Goal: Transaction & Acquisition: Purchase product/service

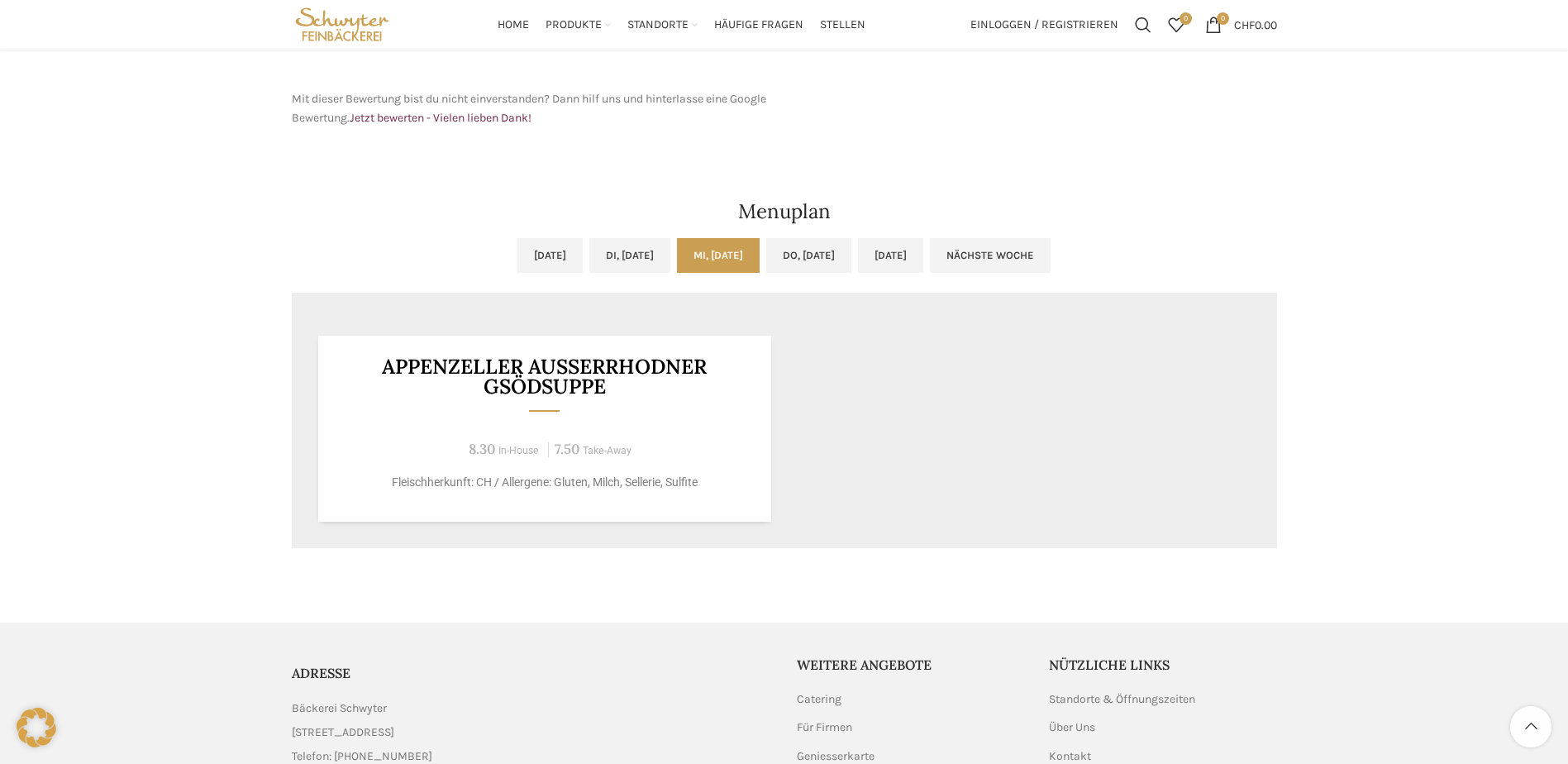
scroll to position [578, 0]
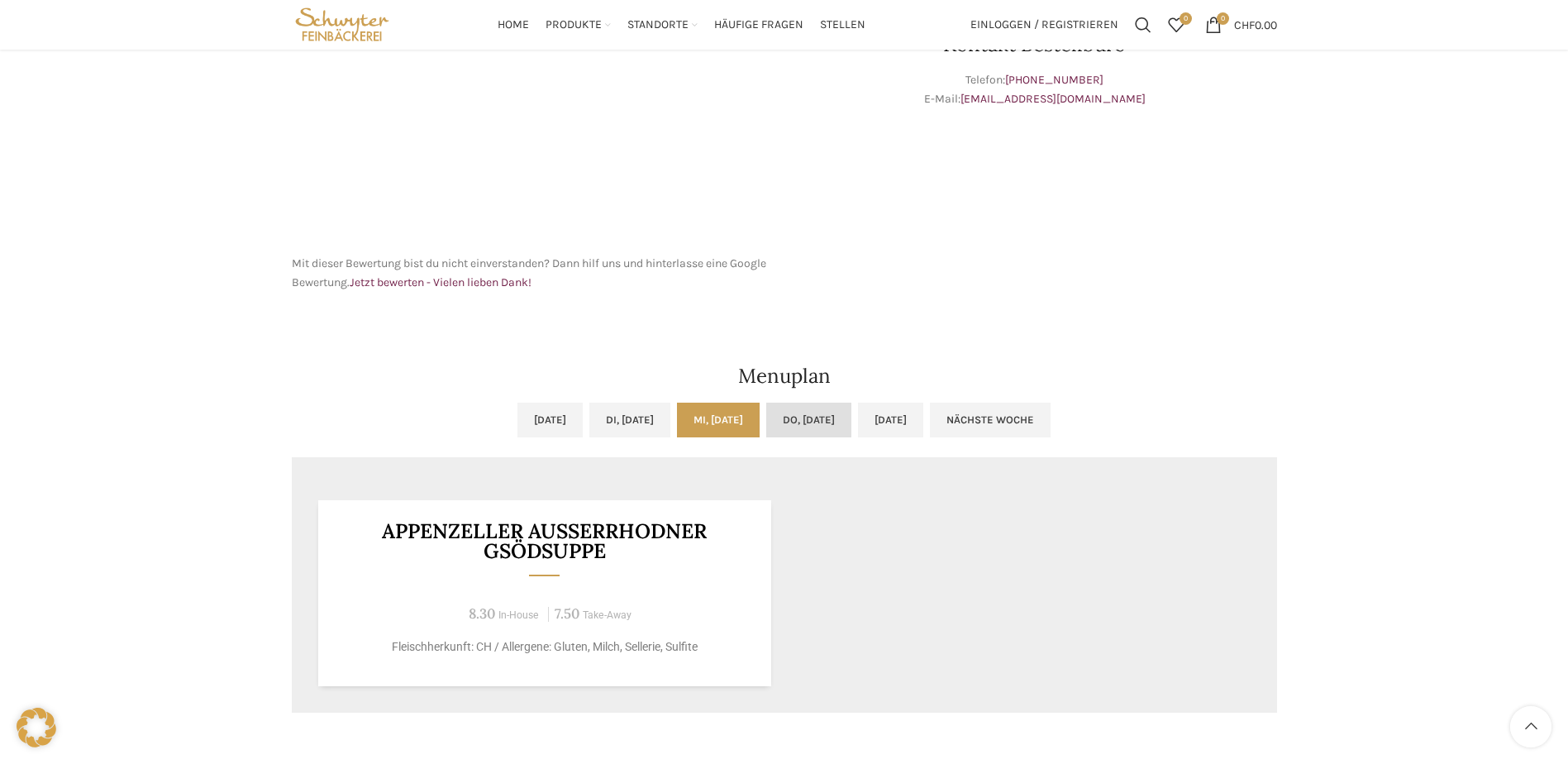
click at [804, 419] on link "Do, [DATE]" at bounding box center [808, 419] width 85 height 35
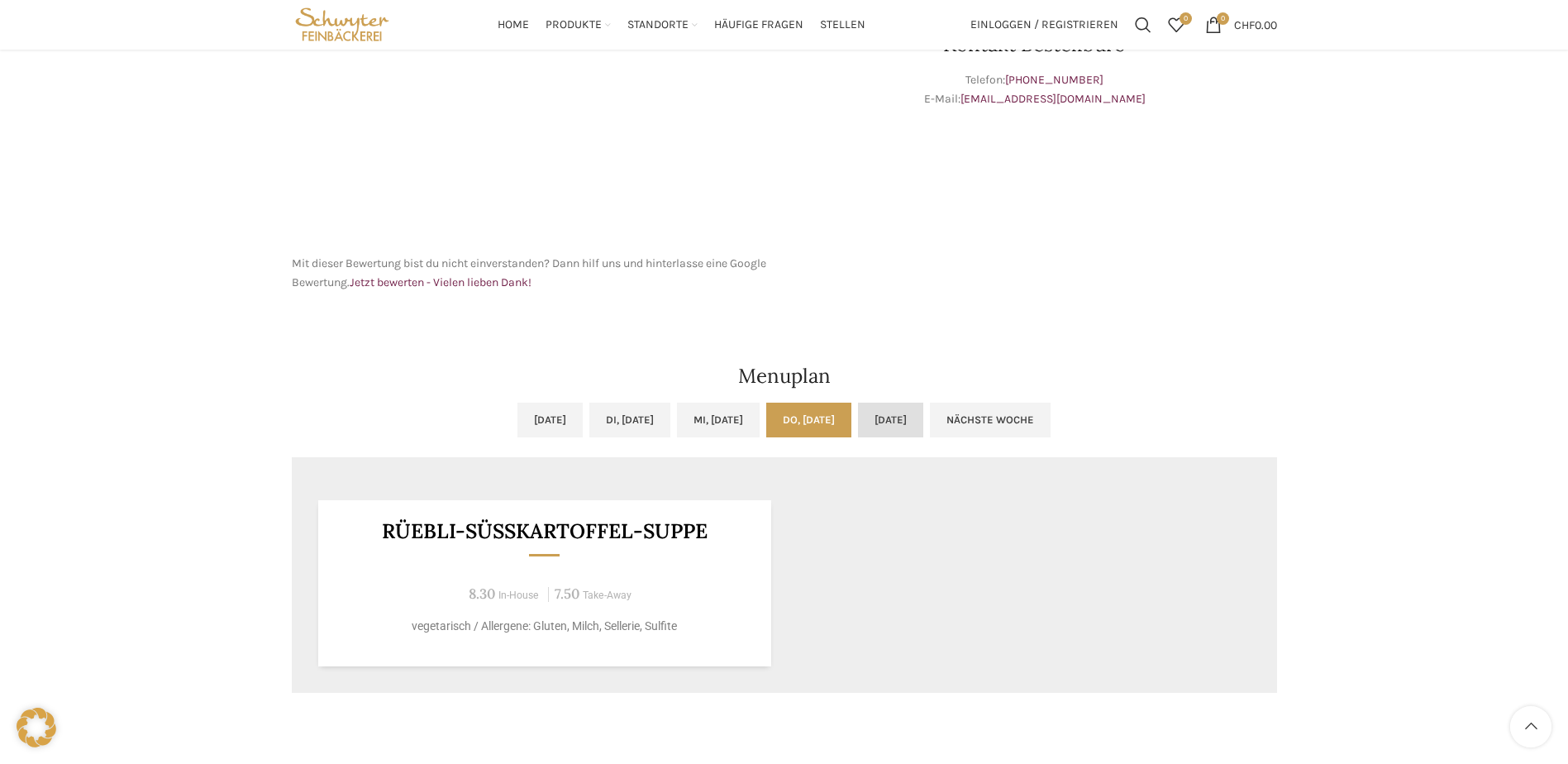
click at [908, 425] on link "[DATE]" at bounding box center [891, 419] width 66 height 35
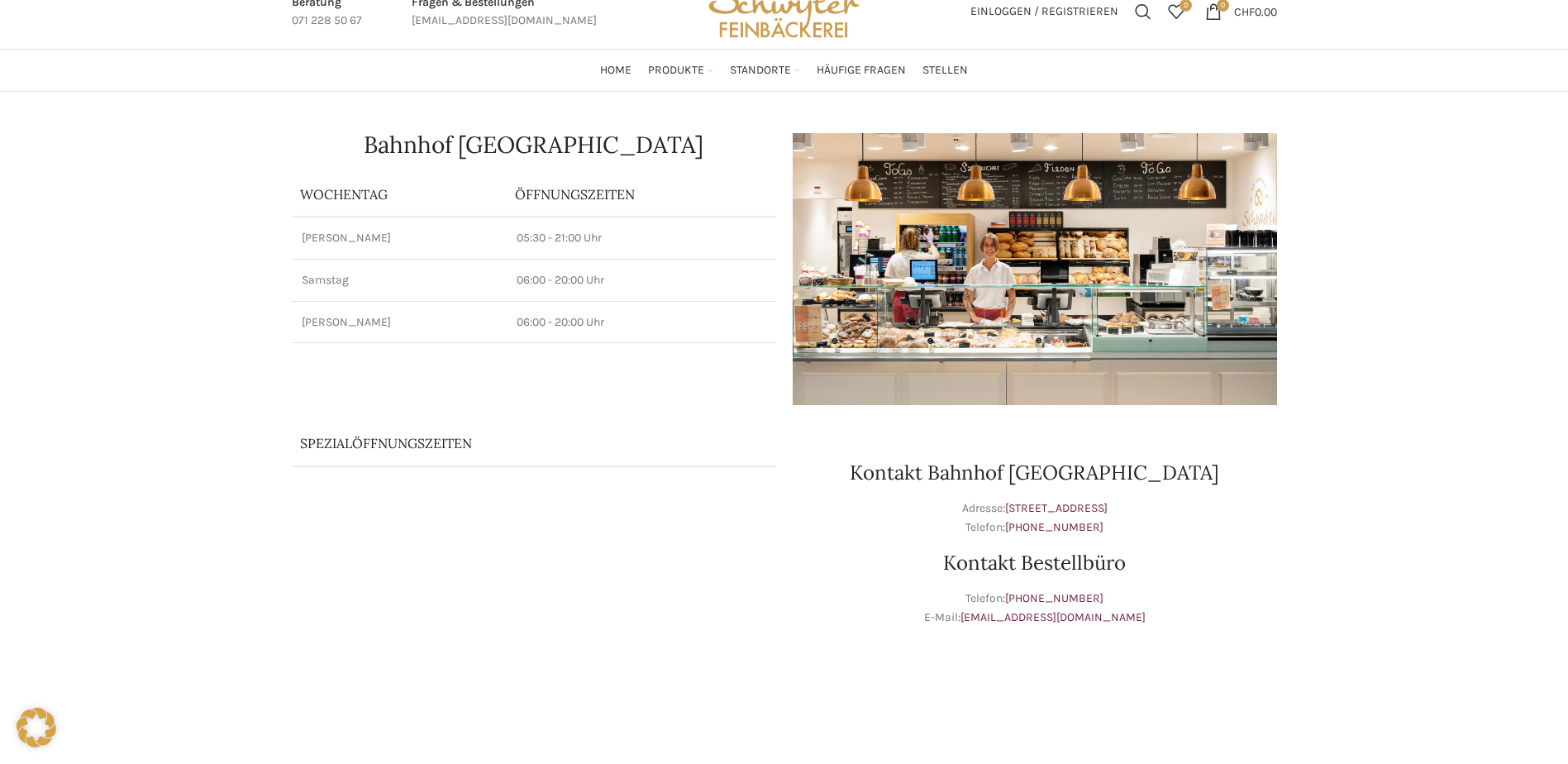
scroll to position [0, 0]
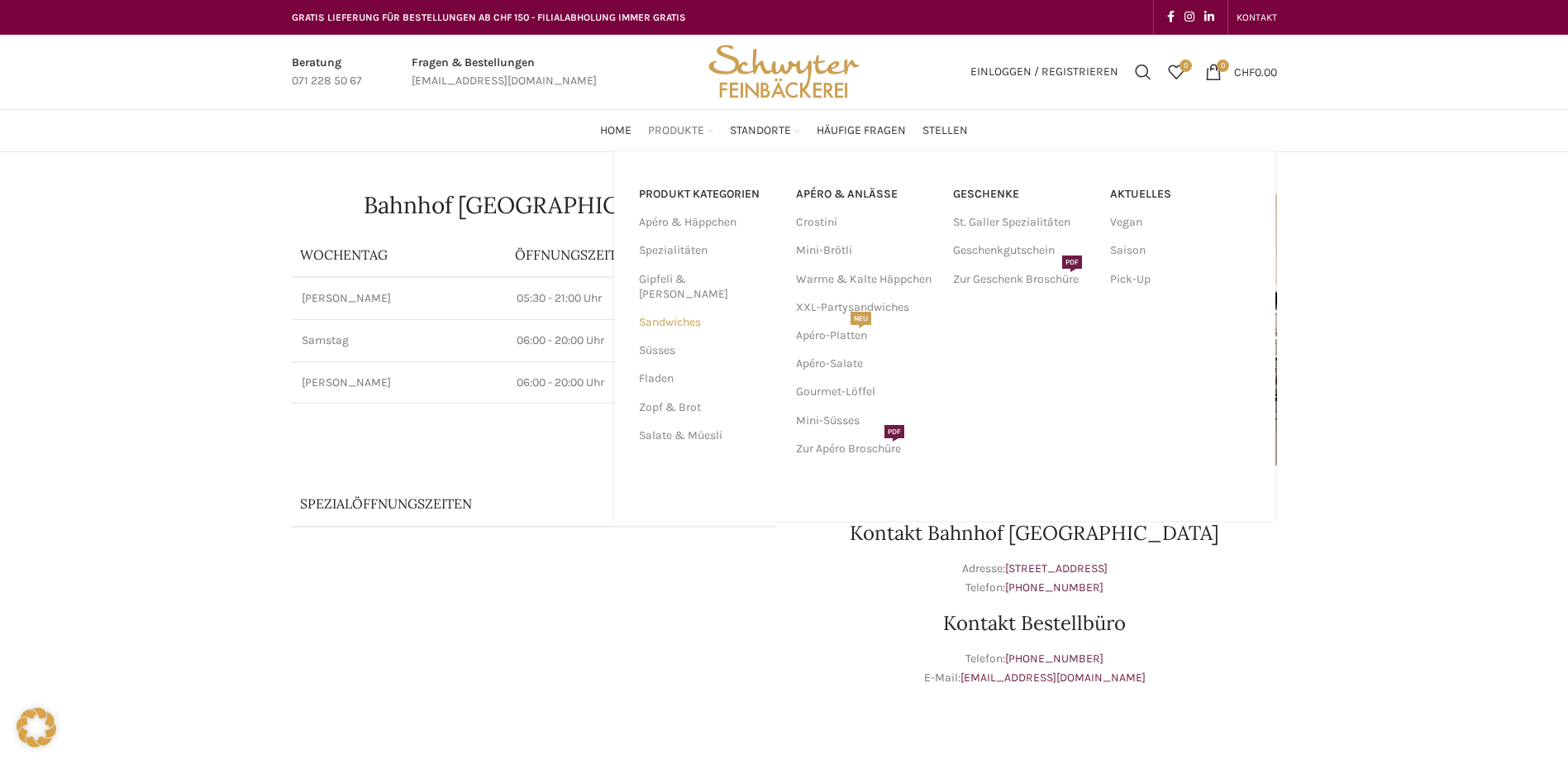
click at [673, 308] on link "Sandwiches" at bounding box center [707, 322] width 137 height 28
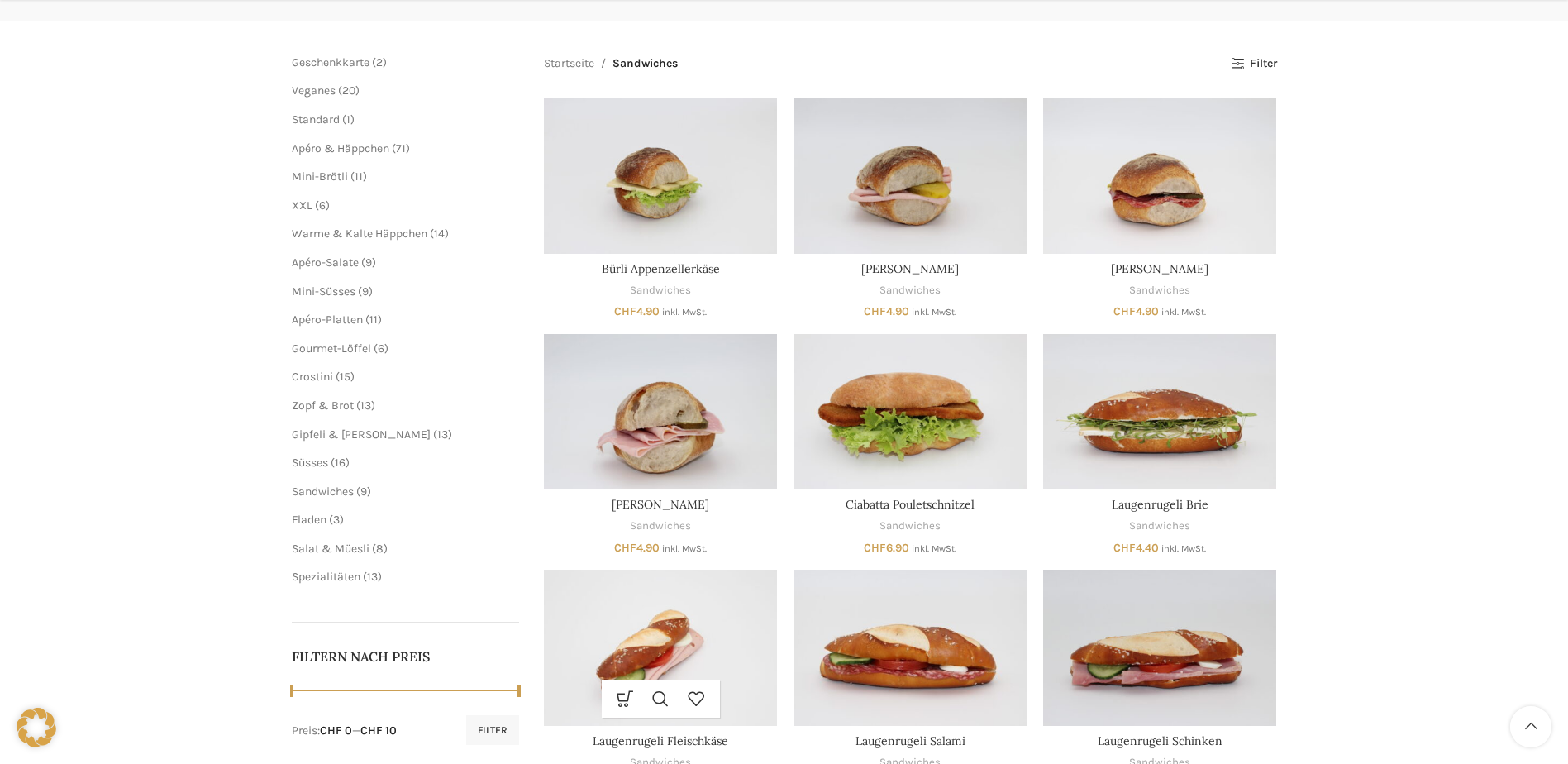
scroll to position [330, 0]
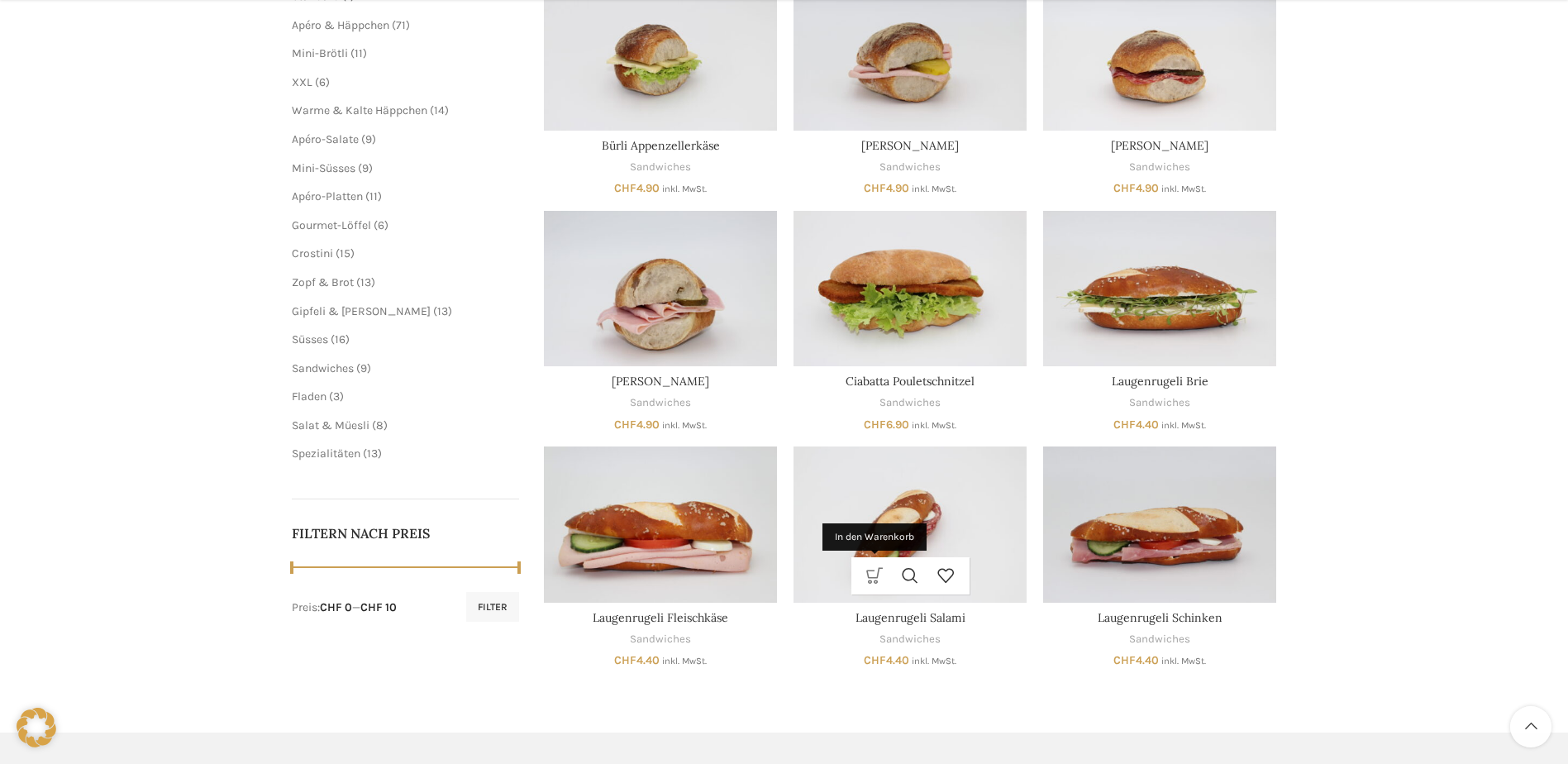
click at [872, 581] on link "In den Warenkorb" at bounding box center [875, 576] width 36 height 37
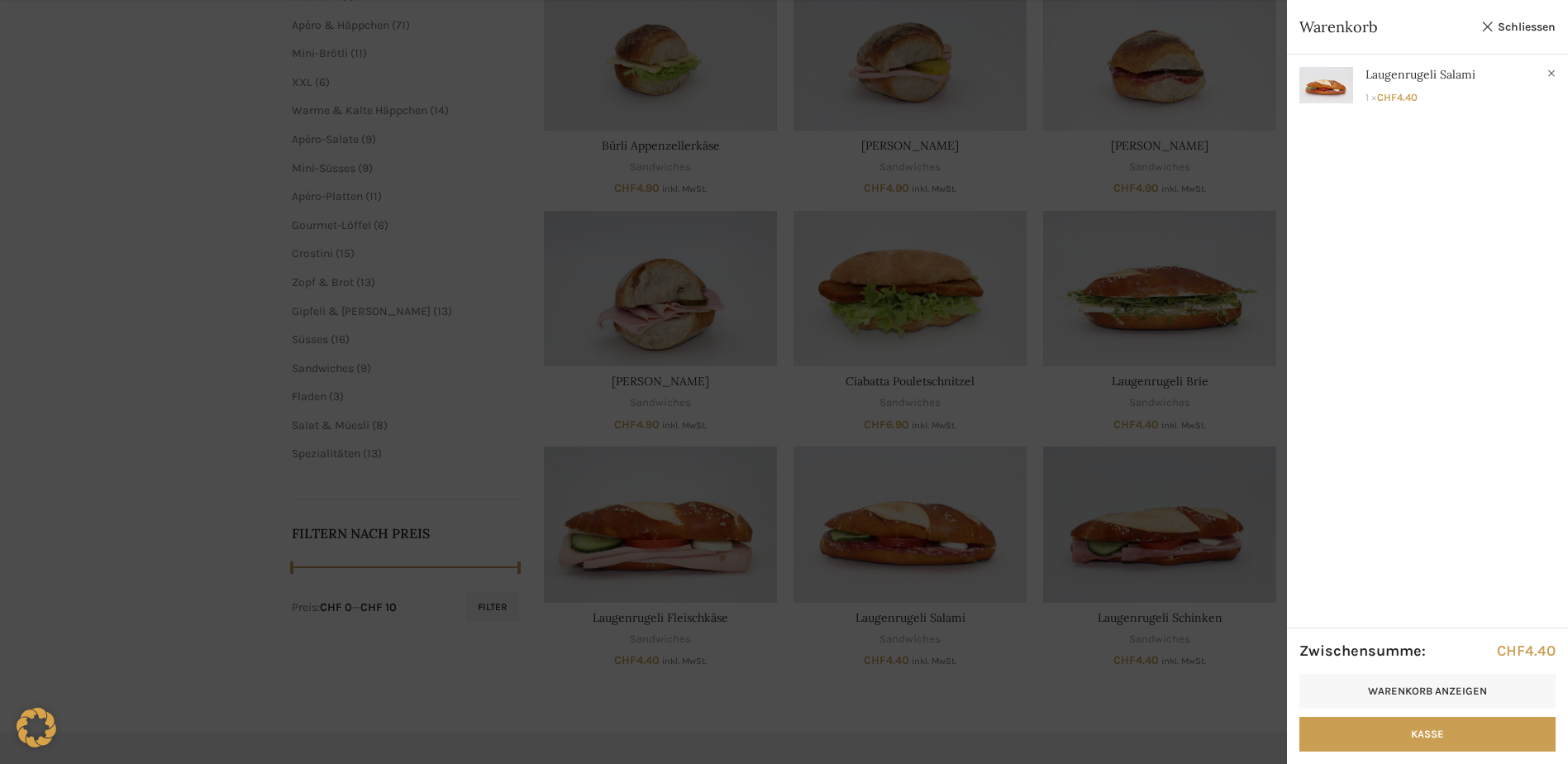
click at [621, 529] on div at bounding box center [784, 382] width 1568 height 764
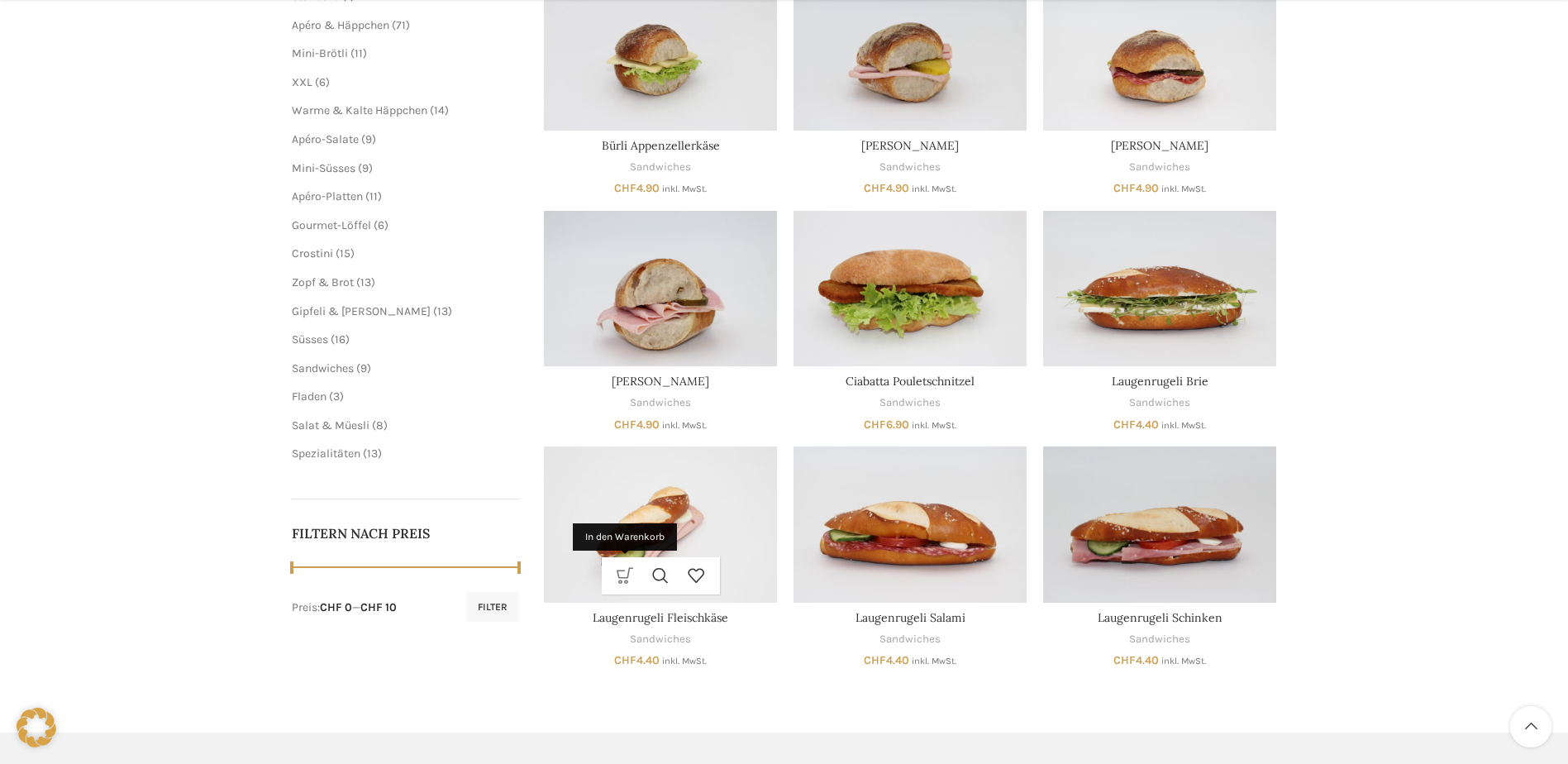
click at [617, 569] on link "In den Warenkorb" at bounding box center [625, 576] width 36 height 37
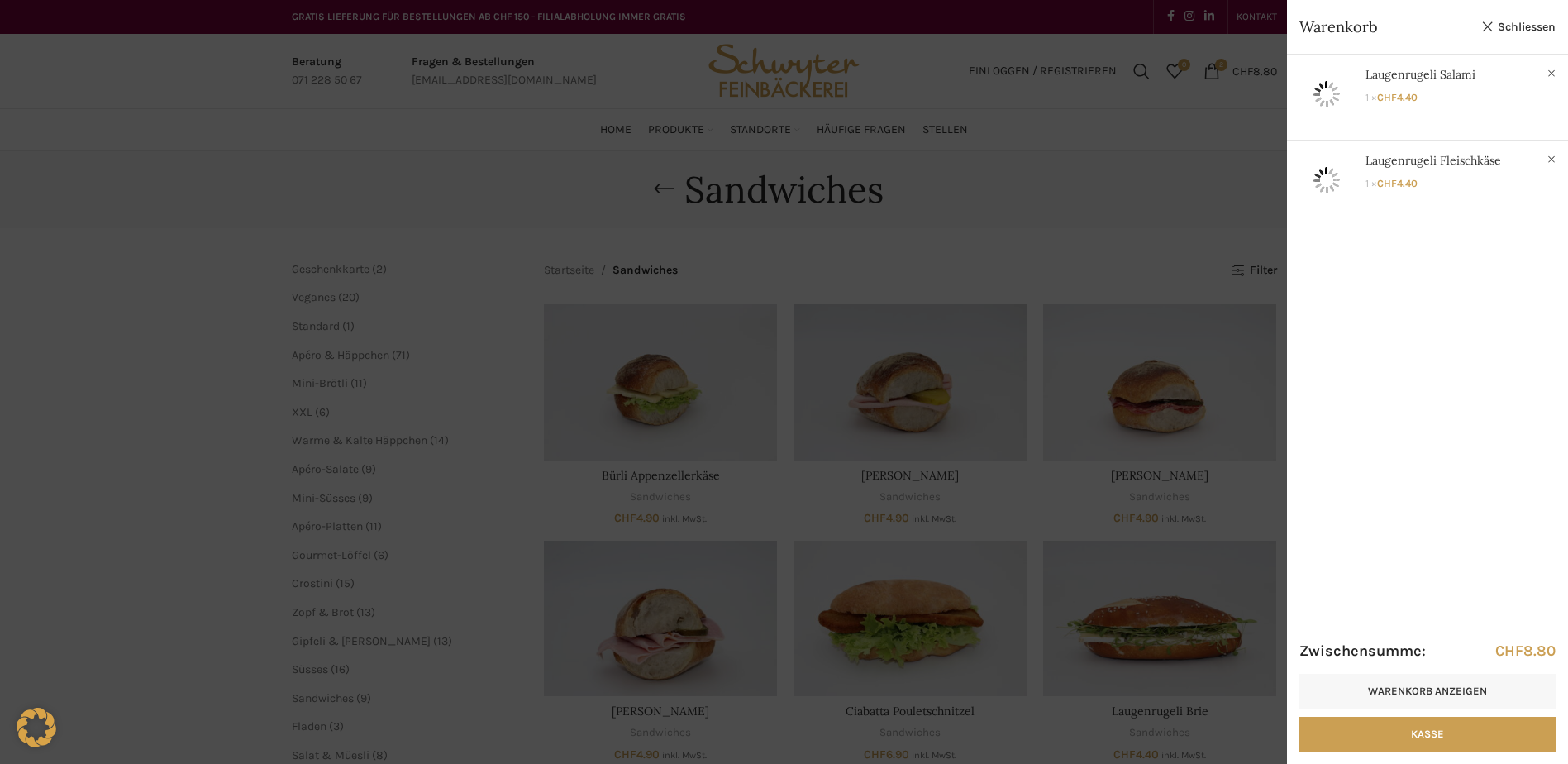
scroll to position [0, 0]
click at [1330, 160] on link "Anzeigen" at bounding box center [1428, 154] width 281 height 60
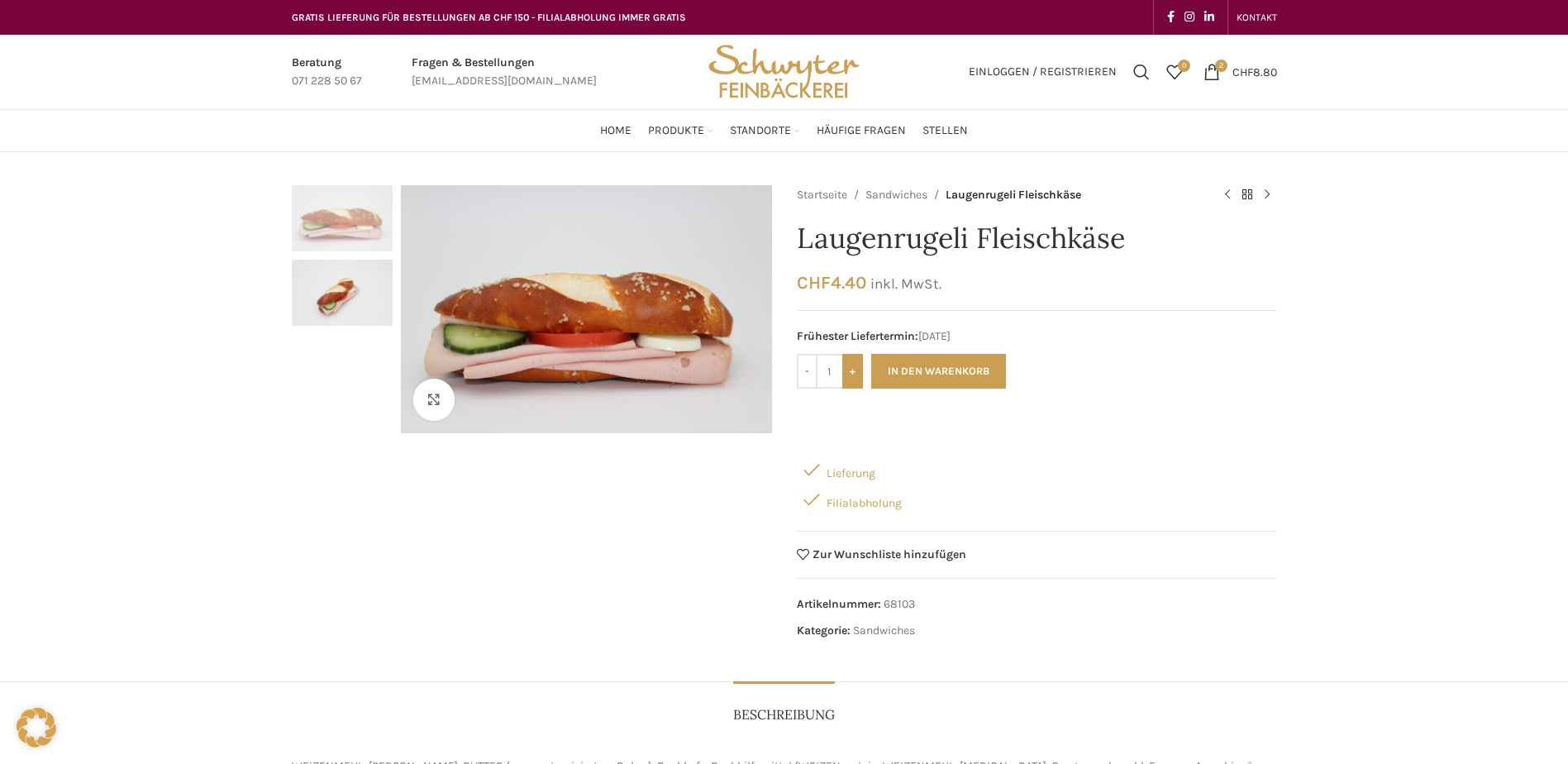
click at [852, 376] on input "+" at bounding box center [852, 370] width 20 height 35
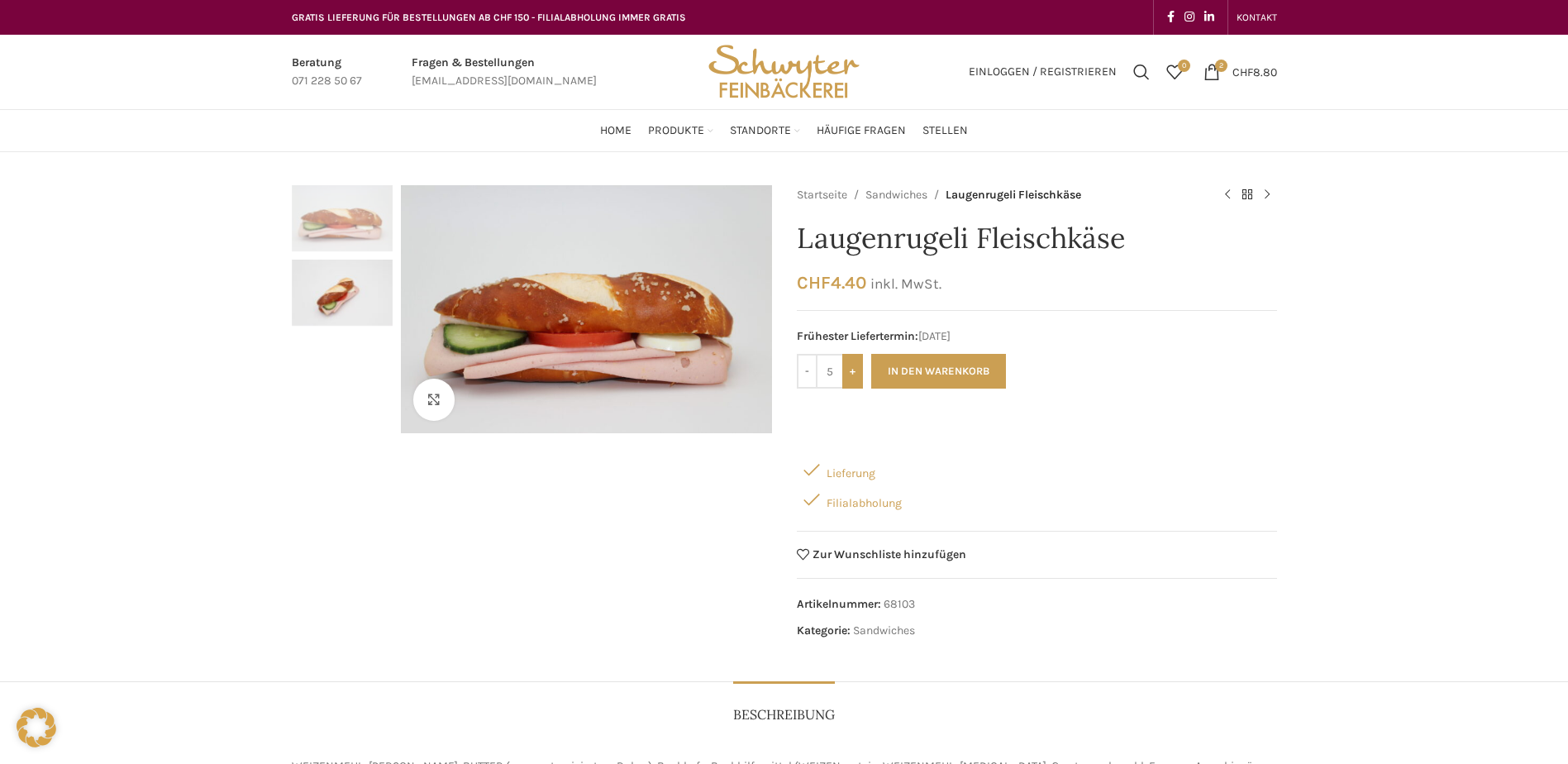
type input "6"
